Goal: Find contact information: Find contact information

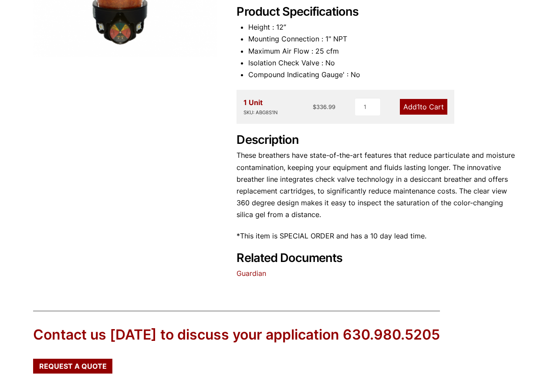
scroll to position [330, 0]
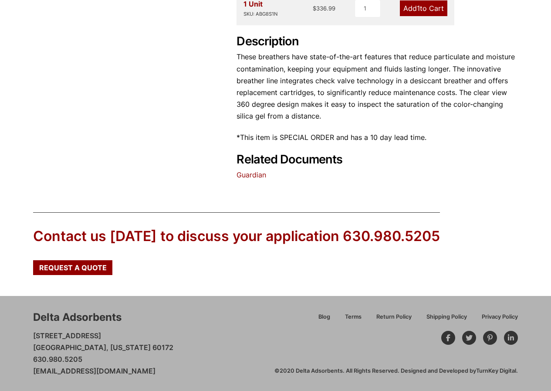
drag, startPoint x: 177, startPoint y: 370, endPoint x: 33, endPoint y: 378, distance: 143.9
click at [33, 378] on div "Delta Adsorbents [STREET_ADDRESS][US_STATE] 630.980.5205 [EMAIL_ADDRESS][DOMAIN…" at bounding box center [275, 343] width 551 height 95
copy link "[EMAIL_ADDRESS][DOMAIN_NAME]"
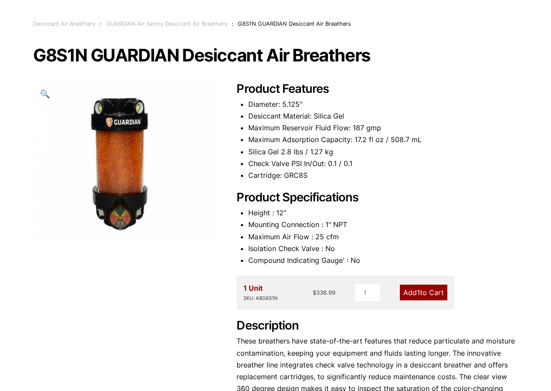
scroll to position [0, 0]
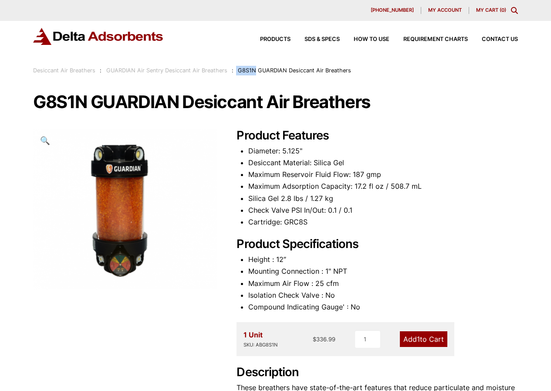
drag, startPoint x: 254, startPoint y: 71, endPoint x: 234, endPoint y: 71, distance: 20.0
click at [234, 71] on span "Desiccant Air Breathers : GUARDIAN Air Sentry Desiccant Air Breathers : G8S1N G…" at bounding box center [192, 70] width 318 height 7
copy span "G8S1N"
click at [269, 75] on div "Desiccant Air Breathers : GUARDIAN Air Sentry Desiccant Air Breathers : G8S1N G…" at bounding box center [192, 71] width 318 height 10
drag, startPoint x: 257, startPoint y: 72, endPoint x: 236, endPoint y: 70, distance: 21.0
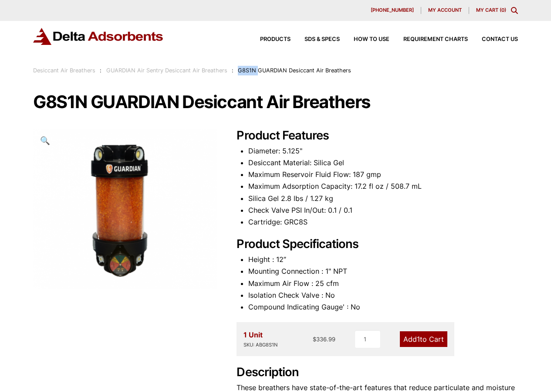
click at [238, 70] on span "G8S1N GUARDIAN Desiccant Air Breathers" at bounding box center [294, 70] width 113 height 7
copy span "G8S1N"
